Goal: Transaction & Acquisition: Purchase product/service

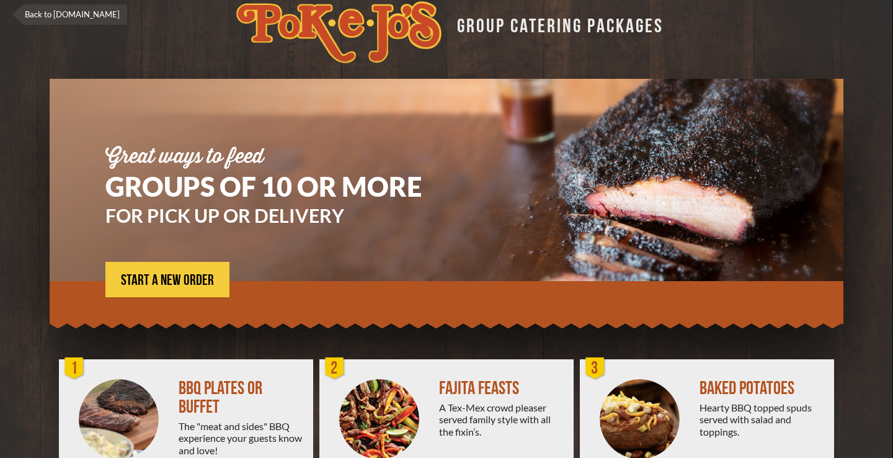
scroll to position [17, 0]
click at [189, 277] on span "START A NEW ORDER" at bounding box center [167, 280] width 93 height 15
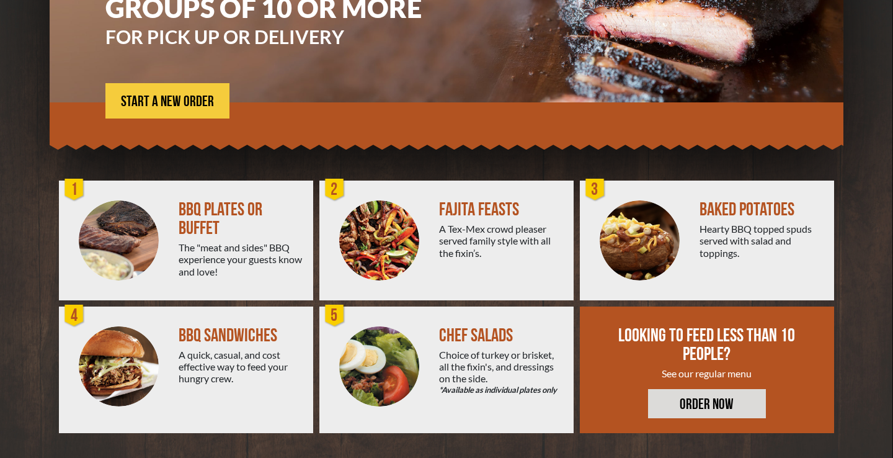
scroll to position [195, 0]
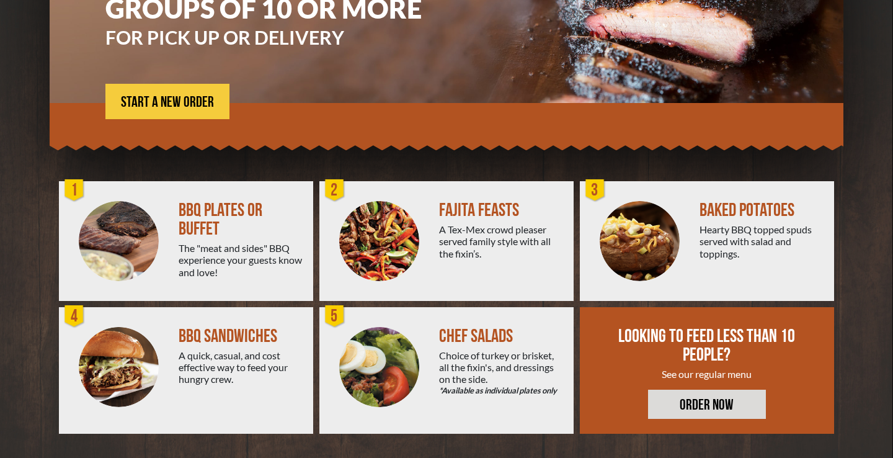
click at [674, 407] on link "ORDER NOW" at bounding box center [707, 404] width 118 height 29
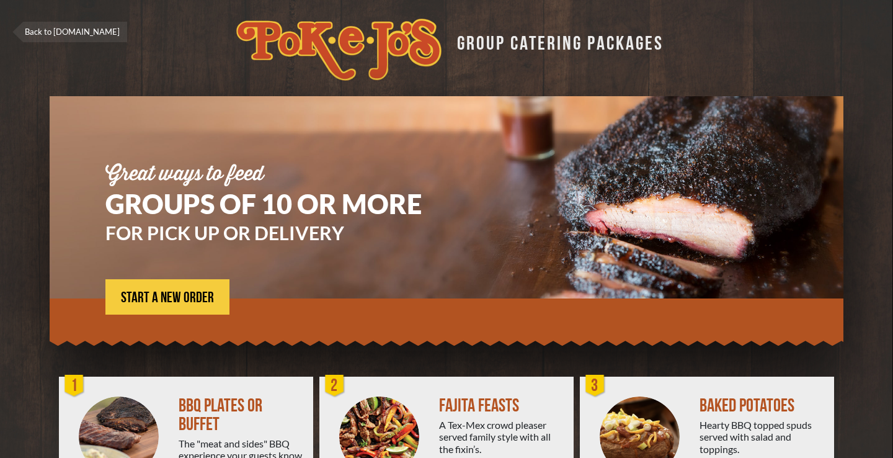
scroll to position [0, 0]
click at [78, 35] on link "Back to [DOMAIN_NAME]" at bounding box center [69, 32] width 115 height 20
click at [69, 29] on link "Back to [DOMAIN_NAME]" at bounding box center [69, 32] width 115 height 20
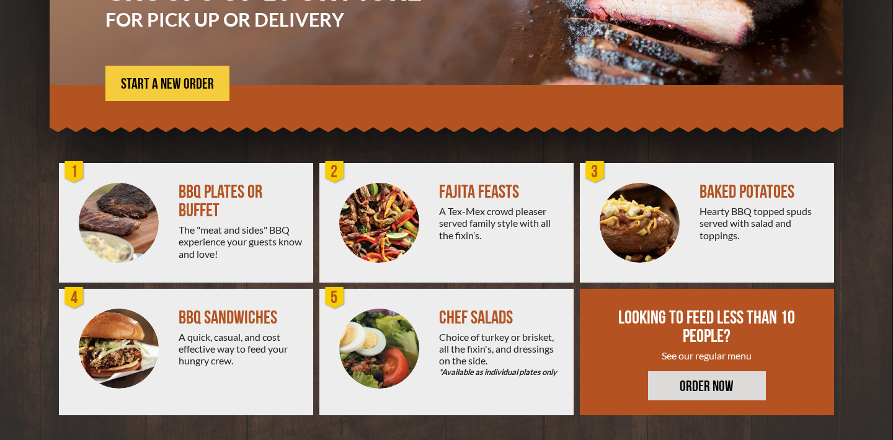
scroll to position [213, 0]
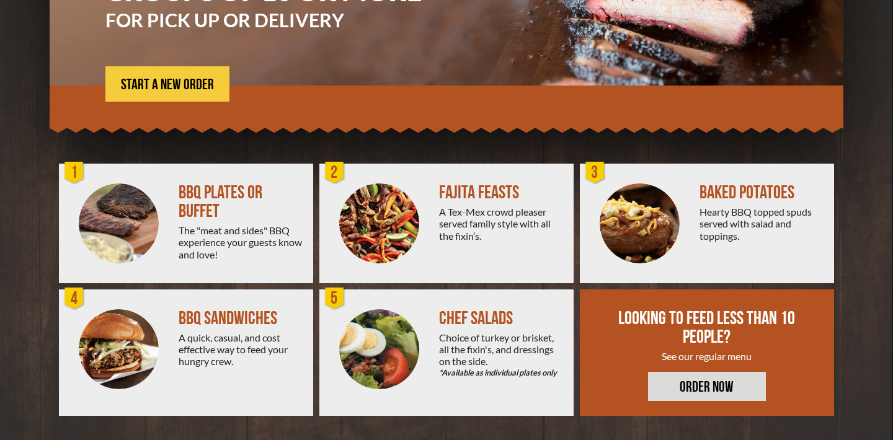
click at [337, 176] on div "2" at bounding box center [335, 173] width 25 height 25
click at [173, 82] on span "START A NEW ORDER" at bounding box center [167, 85] width 93 height 15
